Goal: Check status: Check status

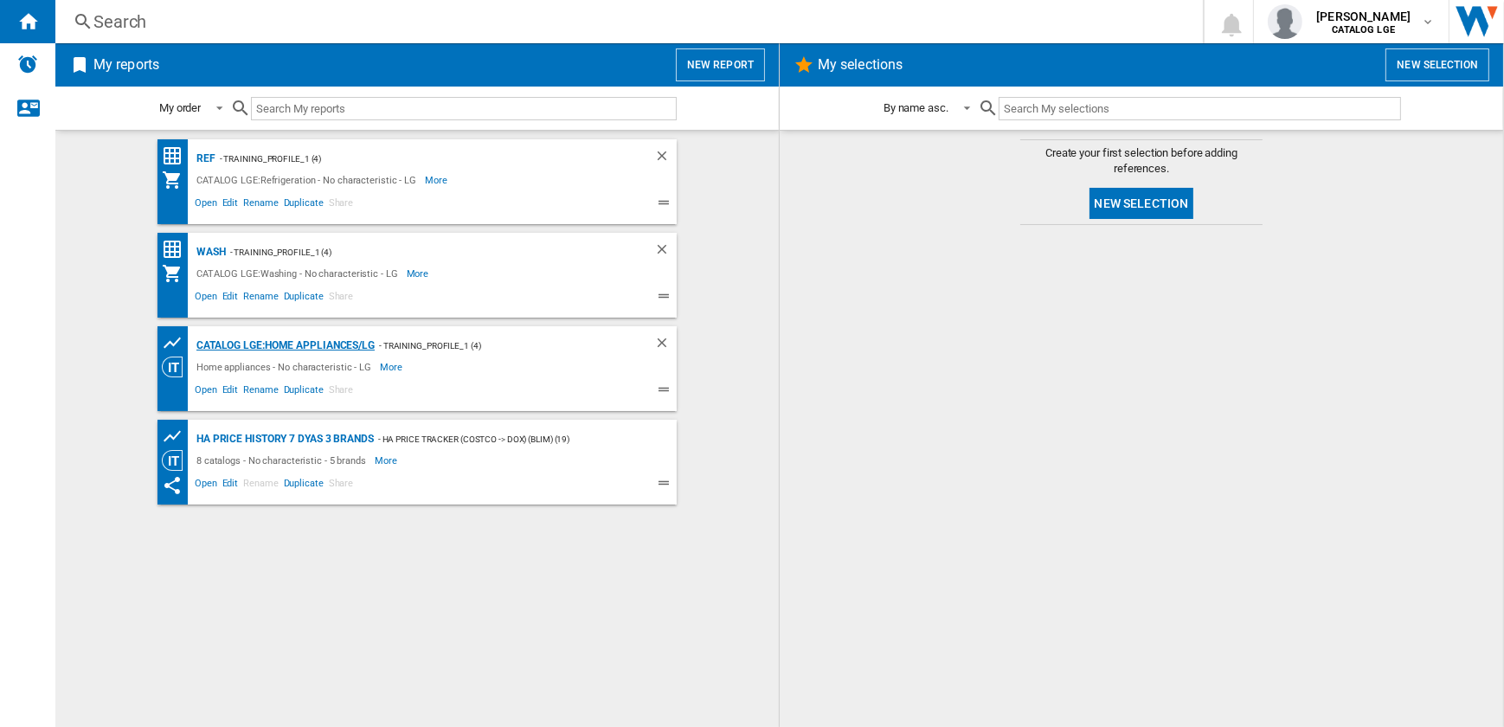
click at [260, 346] on div "CATALOG LGE:Home appliances/LG" at bounding box center [283, 346] width 183 height 22
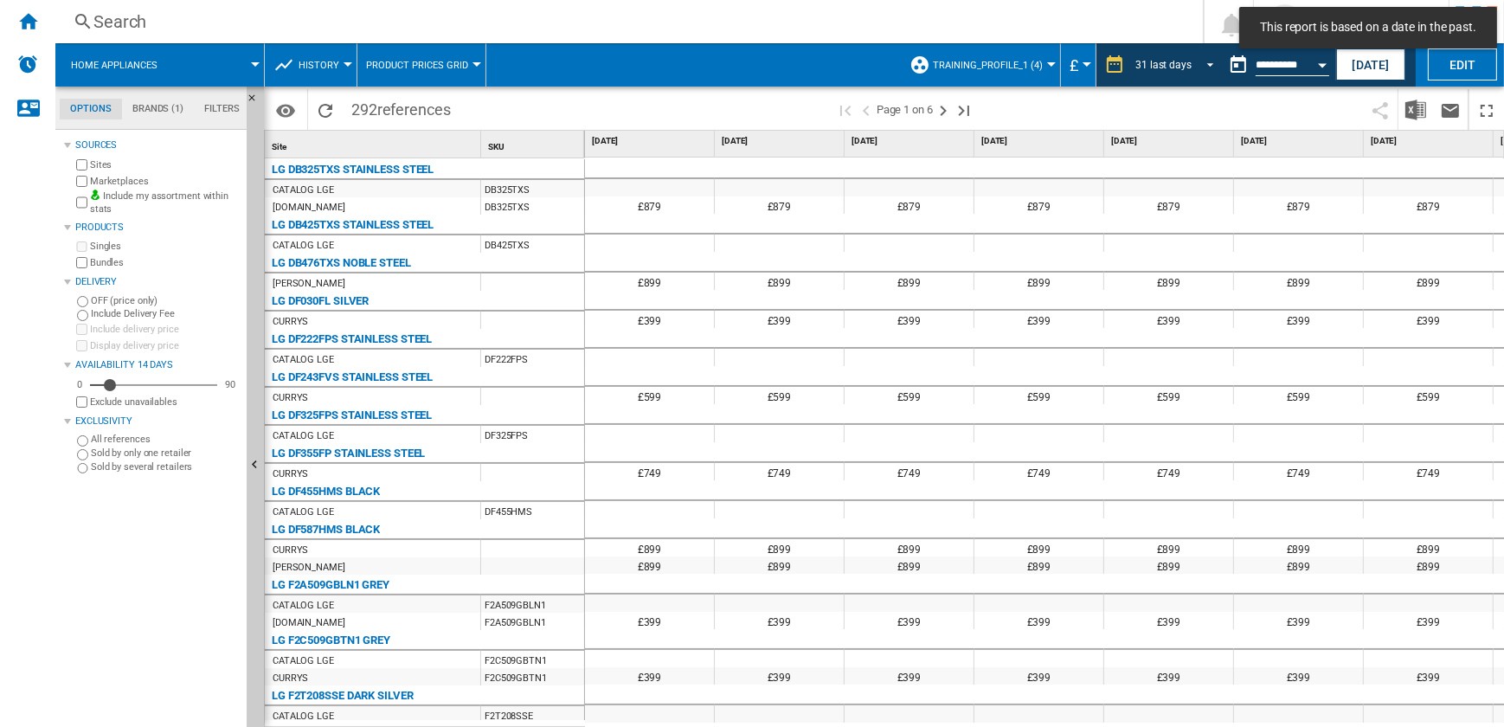
click at [1203, 63] on span "REPORTS.WIZARD.STEPS.REPORT.STEPS.REPORT_OPTIONS.PERIOD: 31 last days" at bounding box center [1205, 63] width 21 height 16
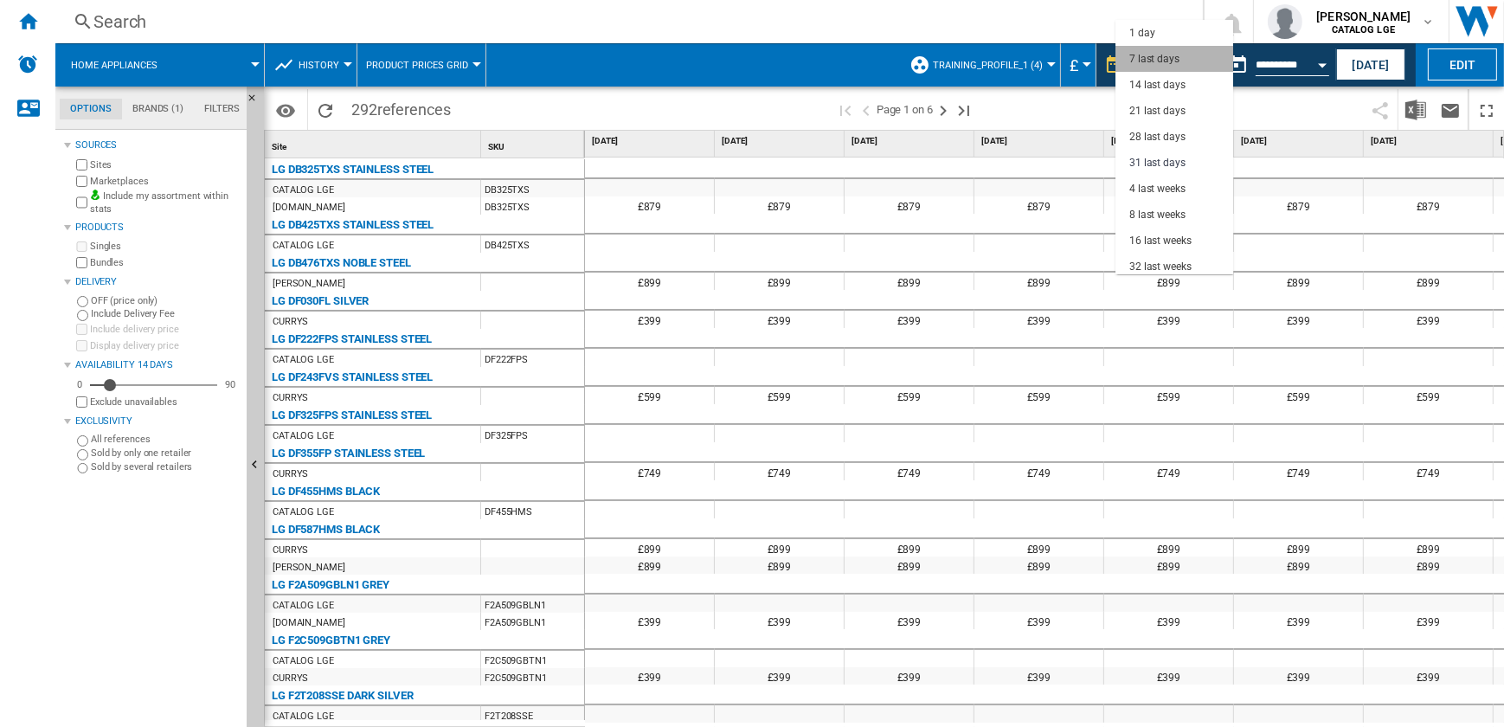
click at [1194, 54] on md-option "7 last days" at bounding box center [1174, 59] width 118 height 26
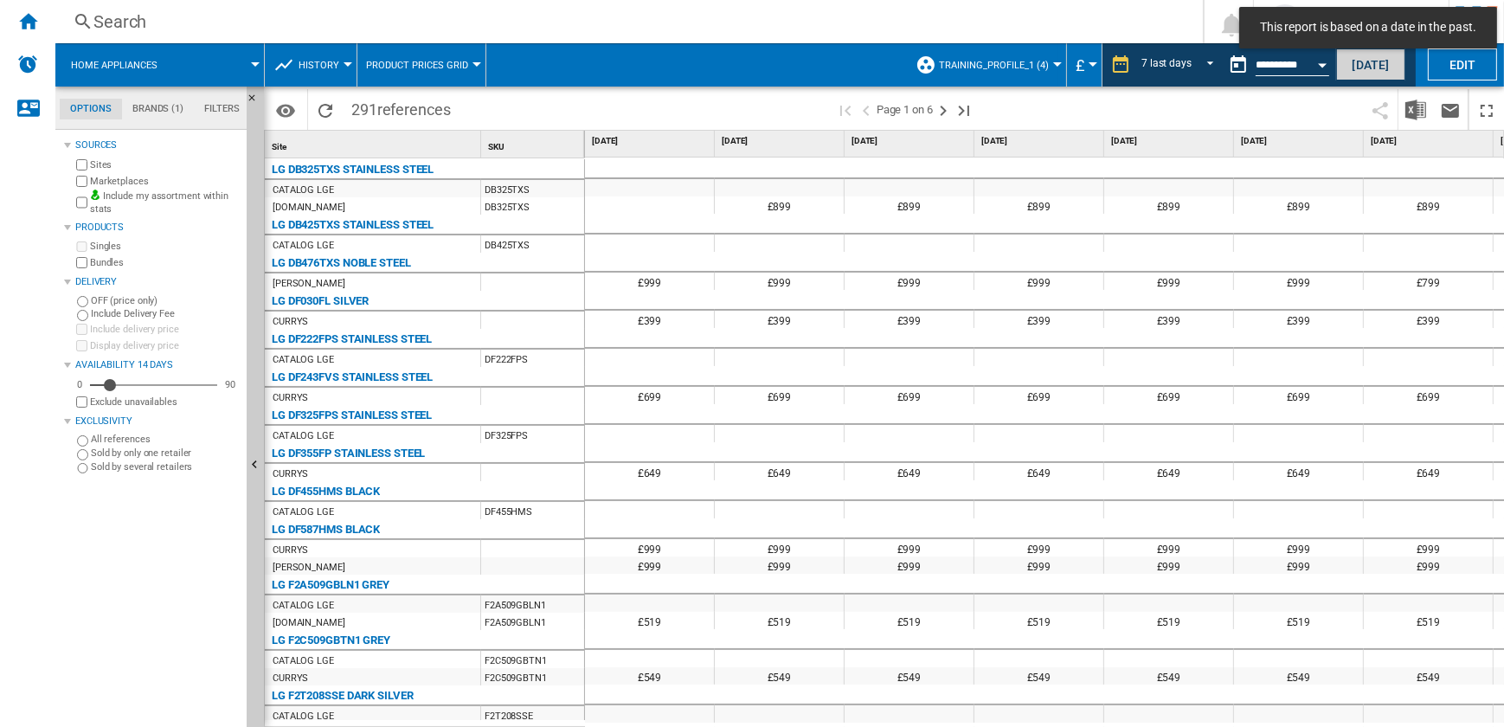
click at [1353, 73] on button "Today" at bounding box center [1370, 64] width 69 height 32
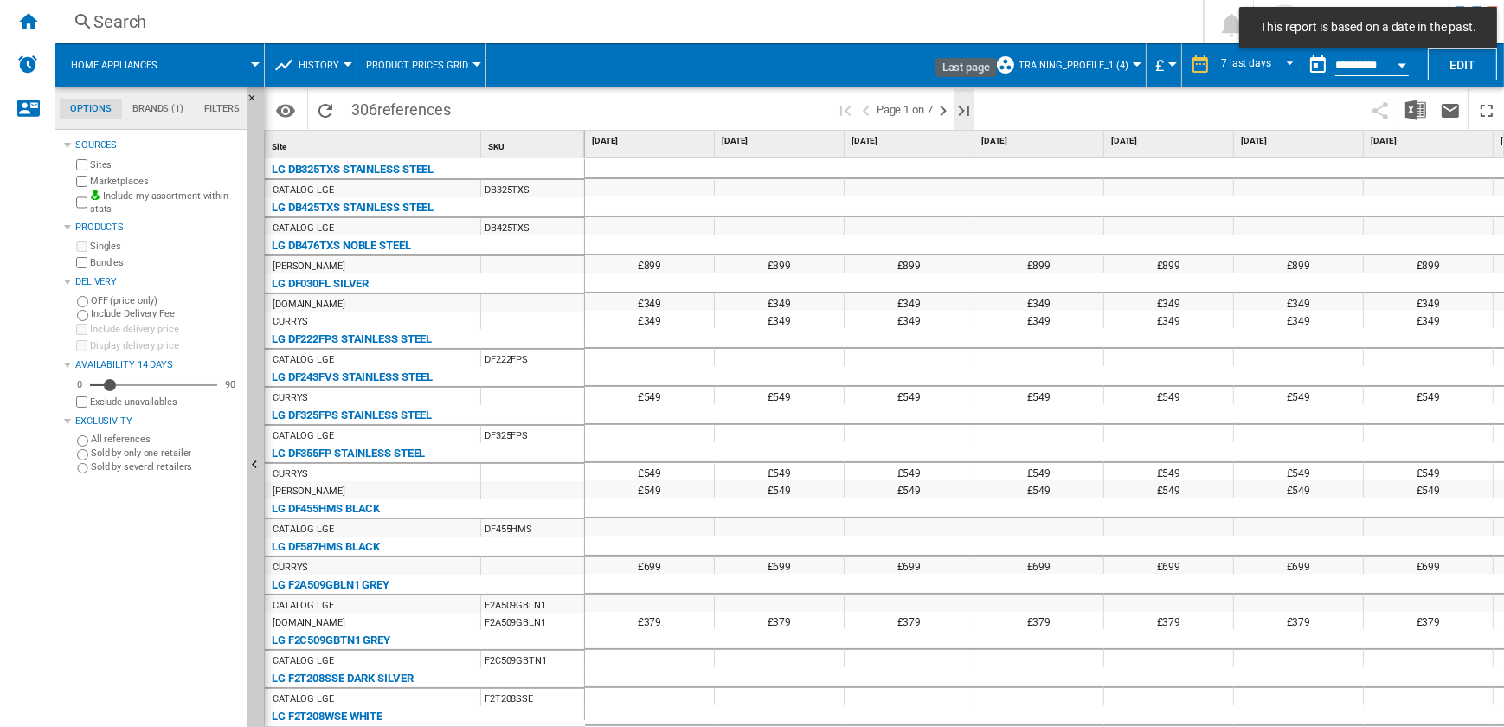
click at [966, 111] on ng-md-icon "Last page" at bounding box center [963, 110] width 21 height 21
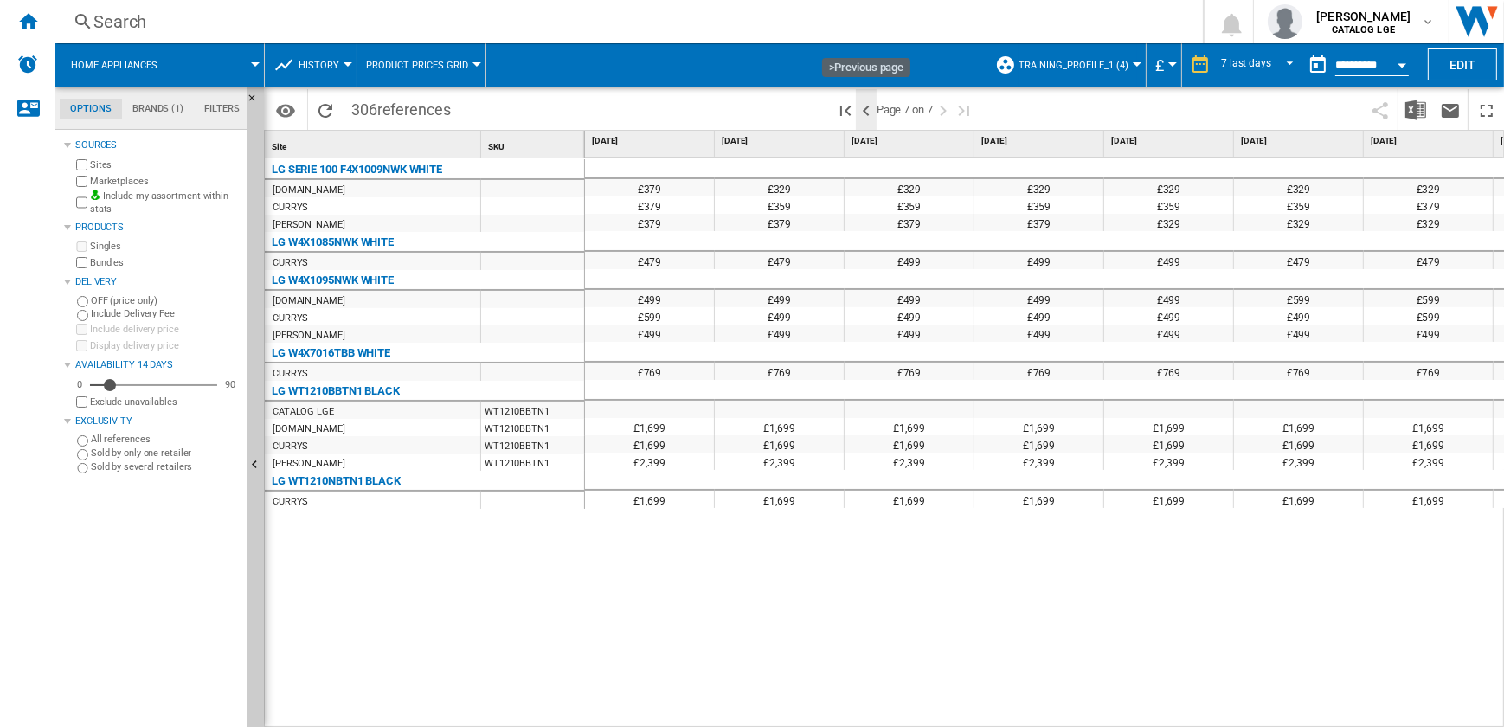
click at [869, 109] on ng-md-icon ">Previous page" at bounding box center [866, 110] width 21 height 21
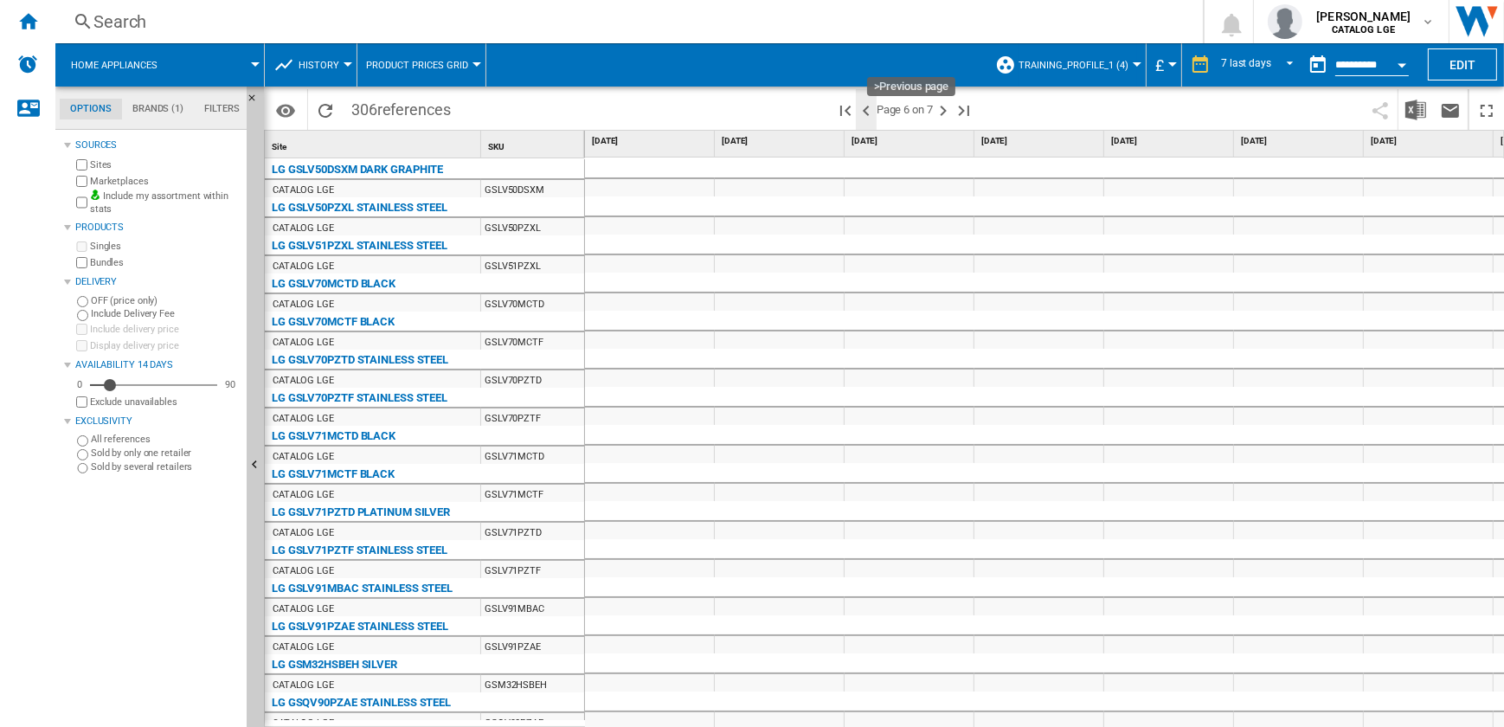
click at [864, 110] on ng-md-icon ">Previous page" at bounding box center [866, 110] width 21 height 21
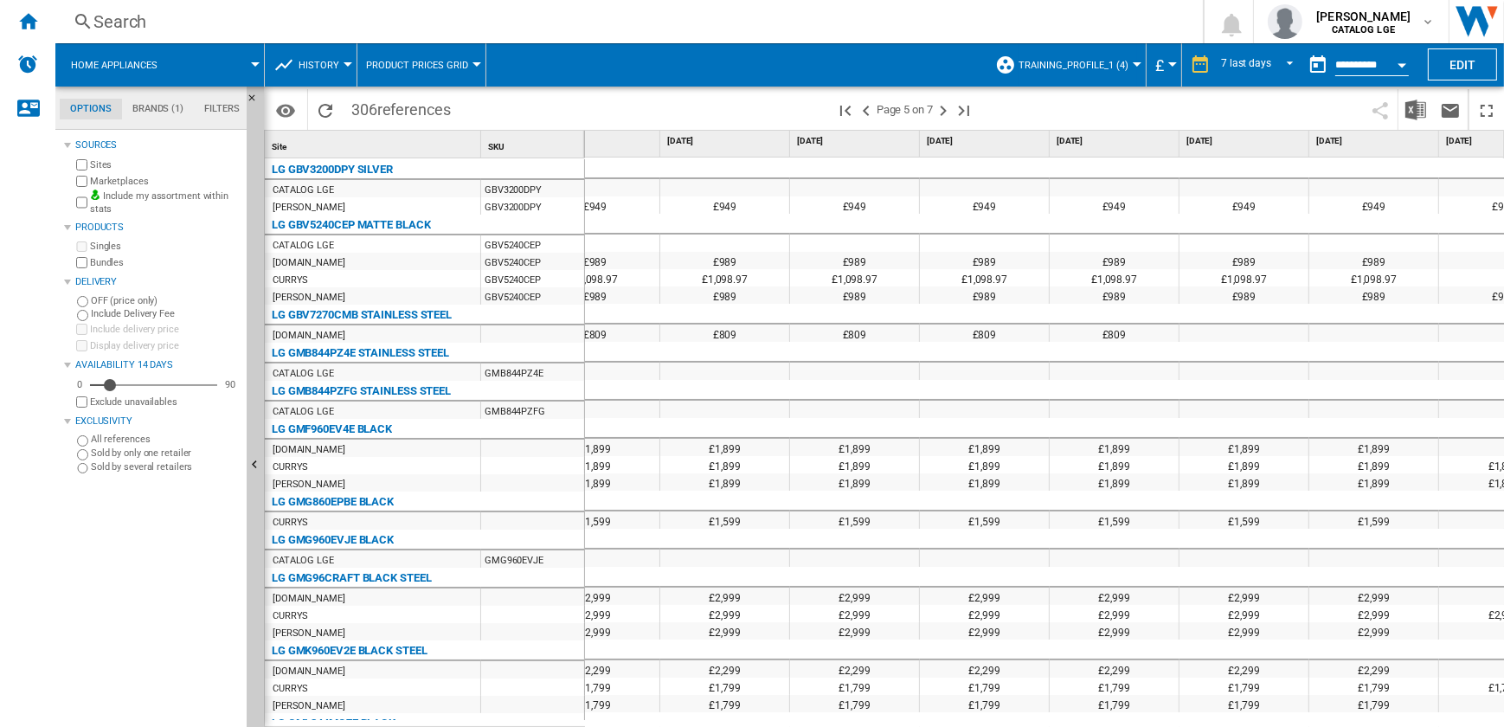
scroll to position [0, 127]
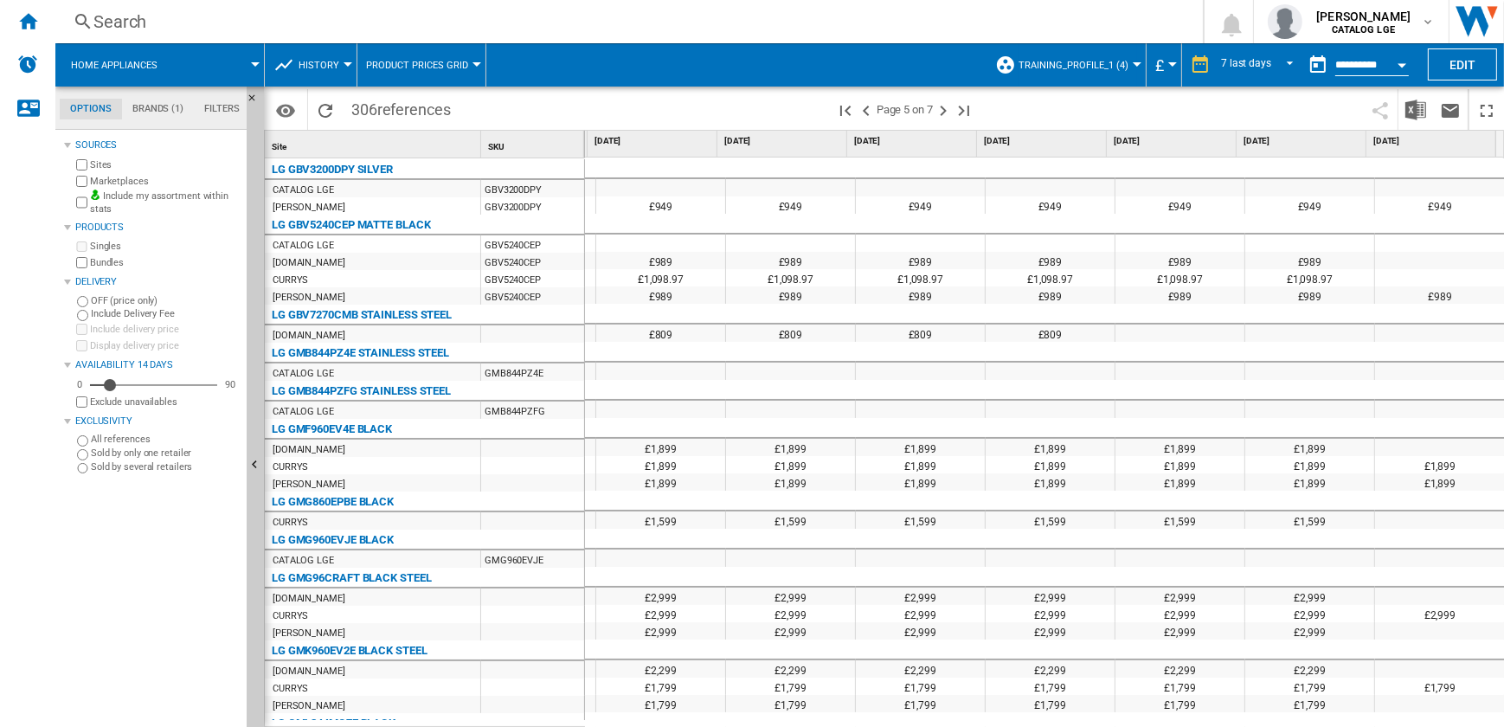
click at [1133, 63] on div at bounding box center [1137, 64] width 9 height 4
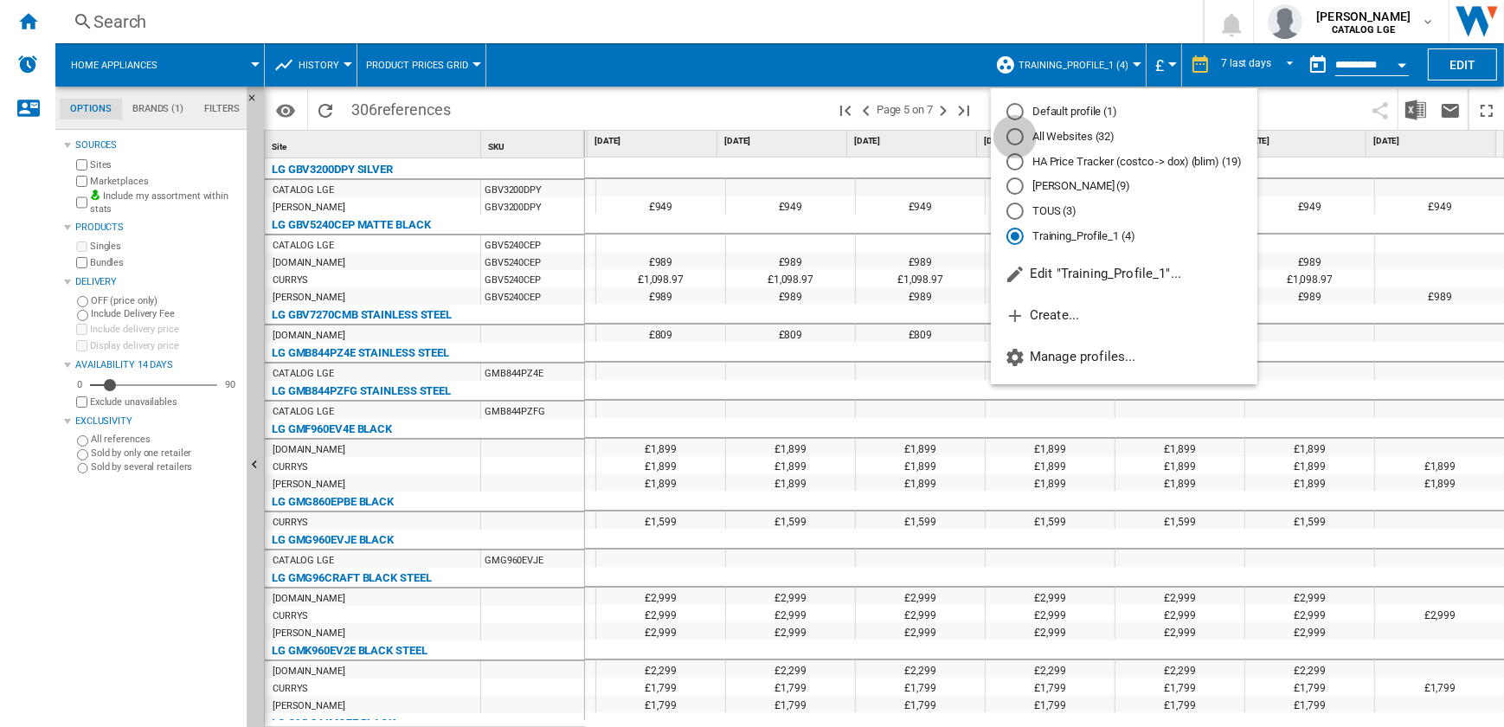
click at [1012, 137] on div "All Websites (32)" at bounding box center [1014, 136] width 17 height 17
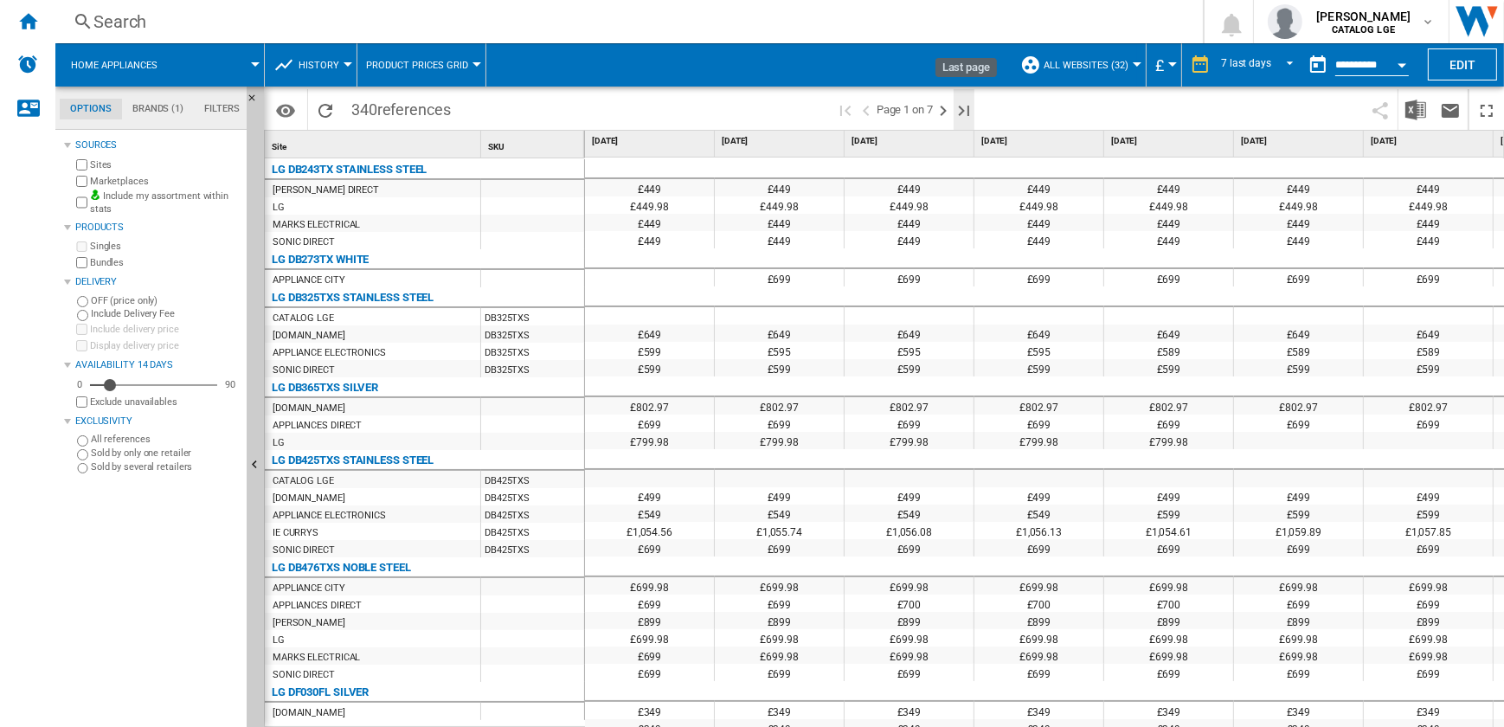
click at [964, 112] on ng-md-icon "Last page" at bounding box center [963, 110] width 21 height 21
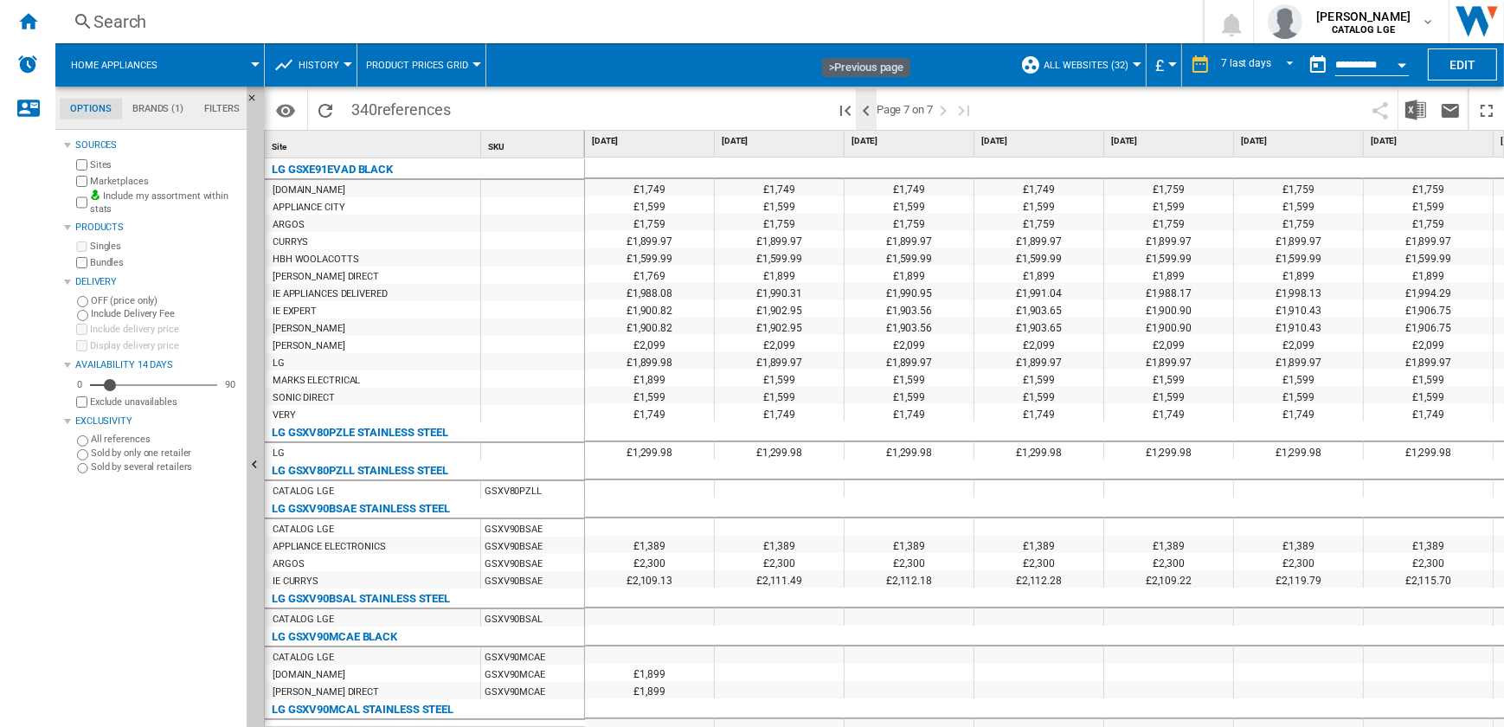
click at [864, 108] on ng-md-icon ">Previous page" at bounding box center [866, 110] width 21 height 21
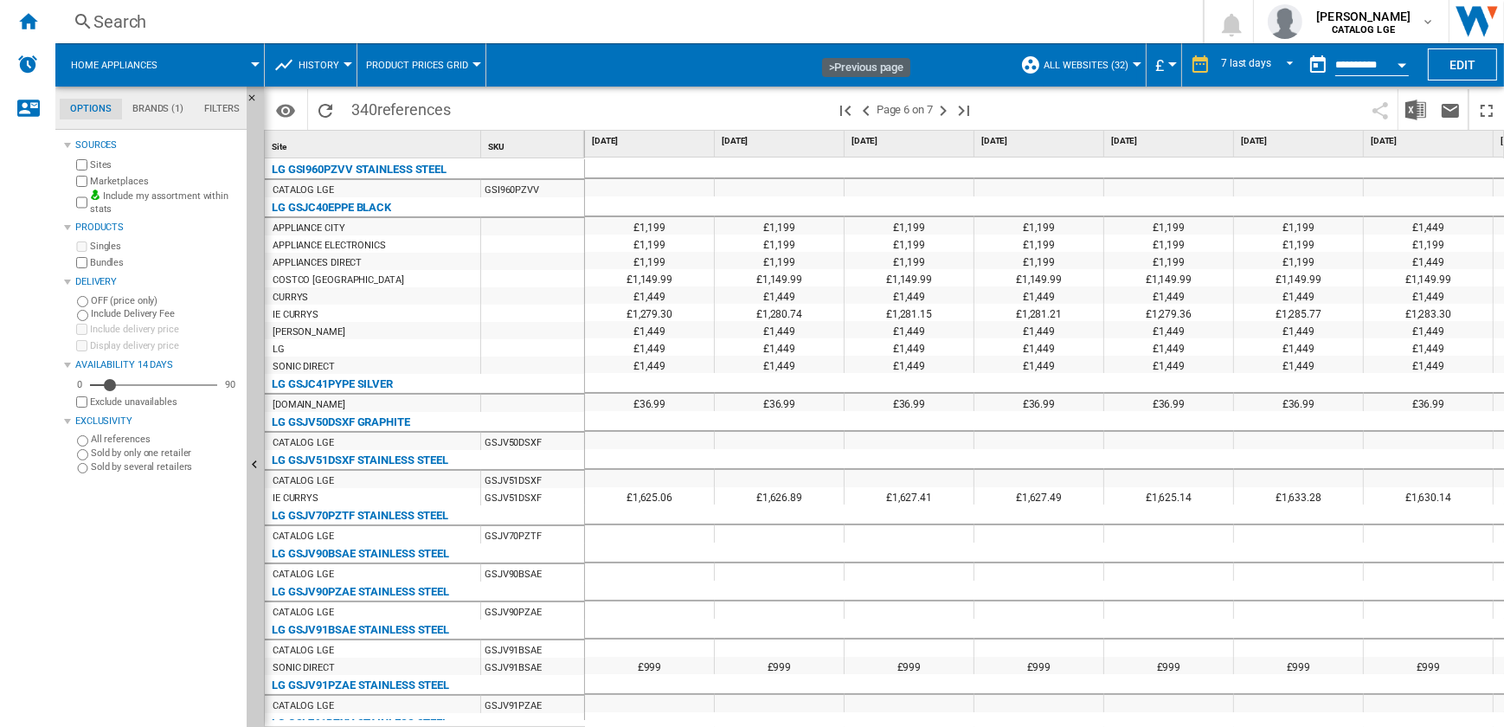
click at [864, 108] on ng-md-icon ">Previous page" at bounding box center [866, 110] width 21 height 21
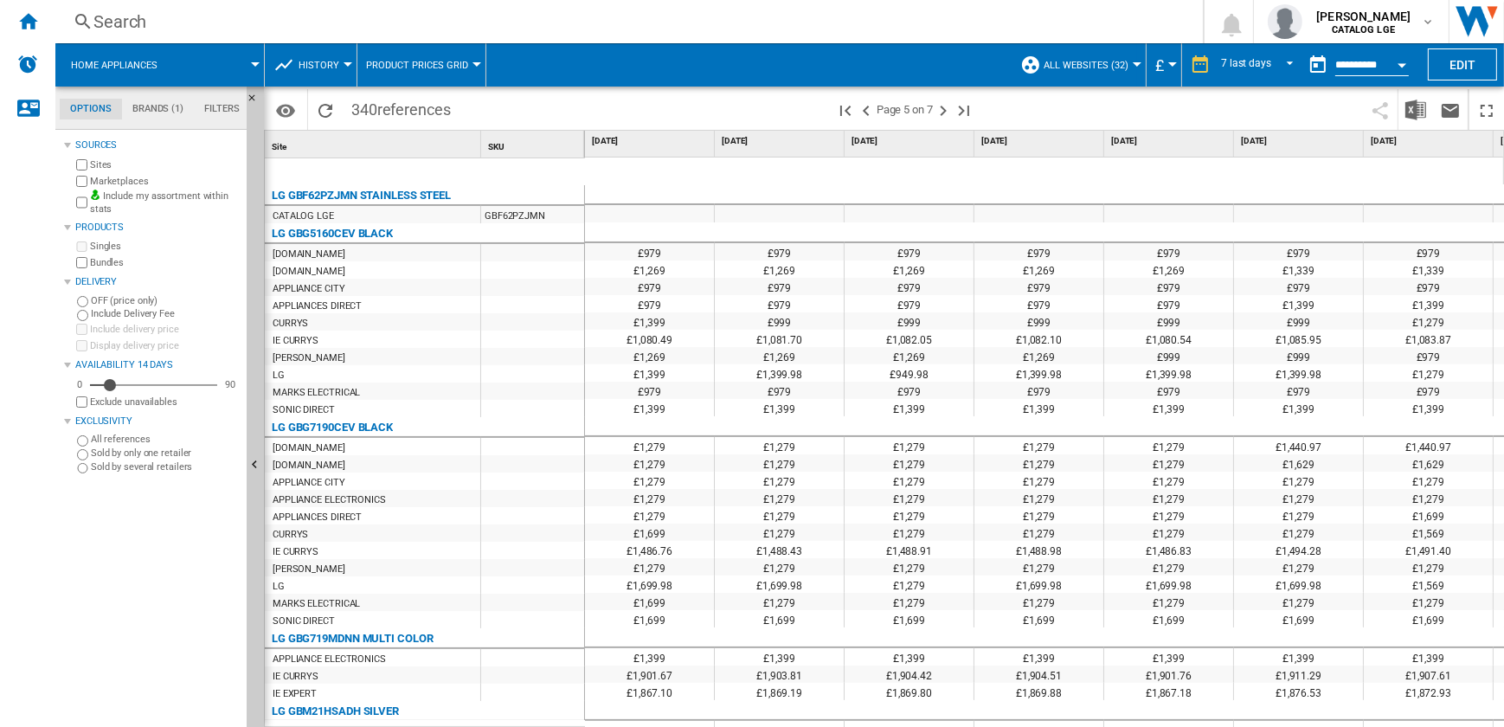
scroll to position [451, 0]
